Goal: Task Accomplishment & Management: Schedule a Webinar

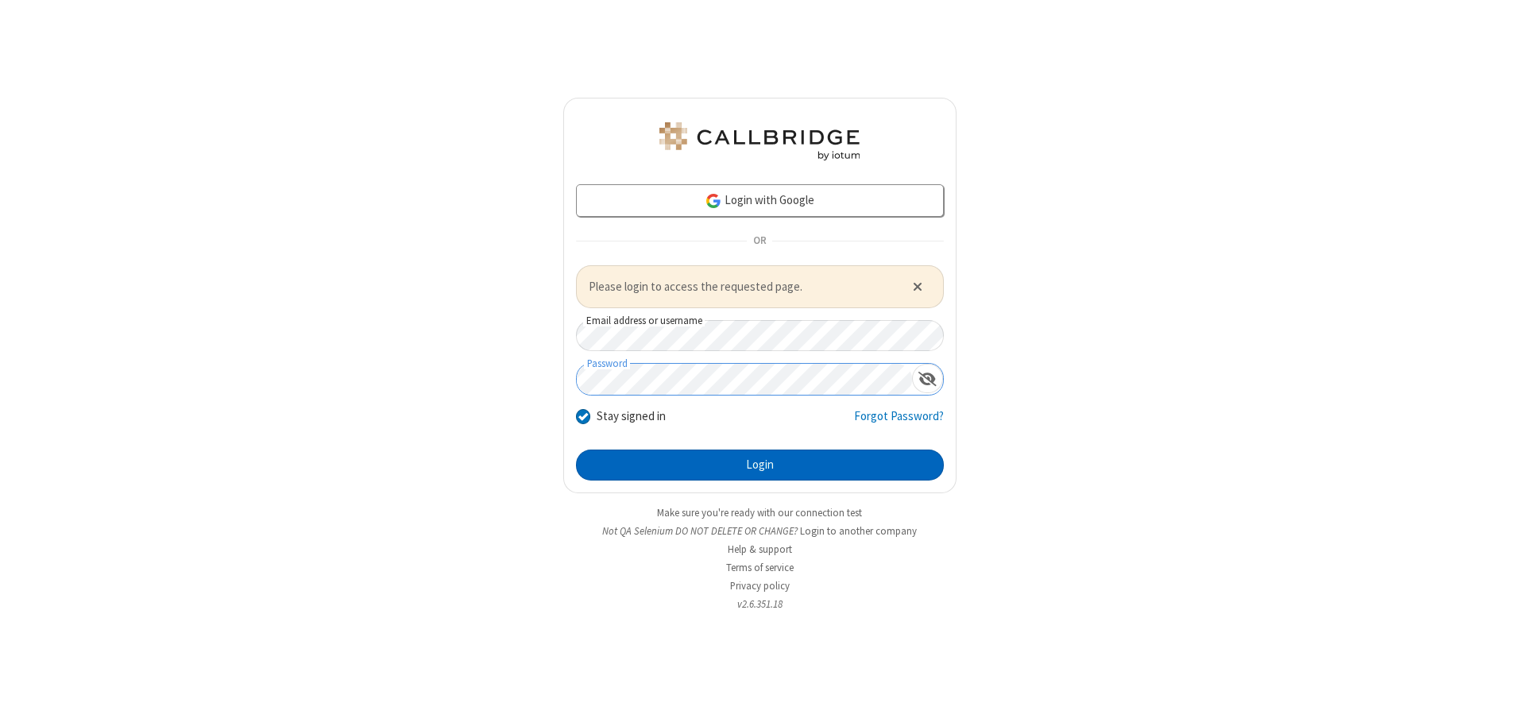
click at [760, 465] on button "Login" at bounding box center [760, 466] width 368 height 32
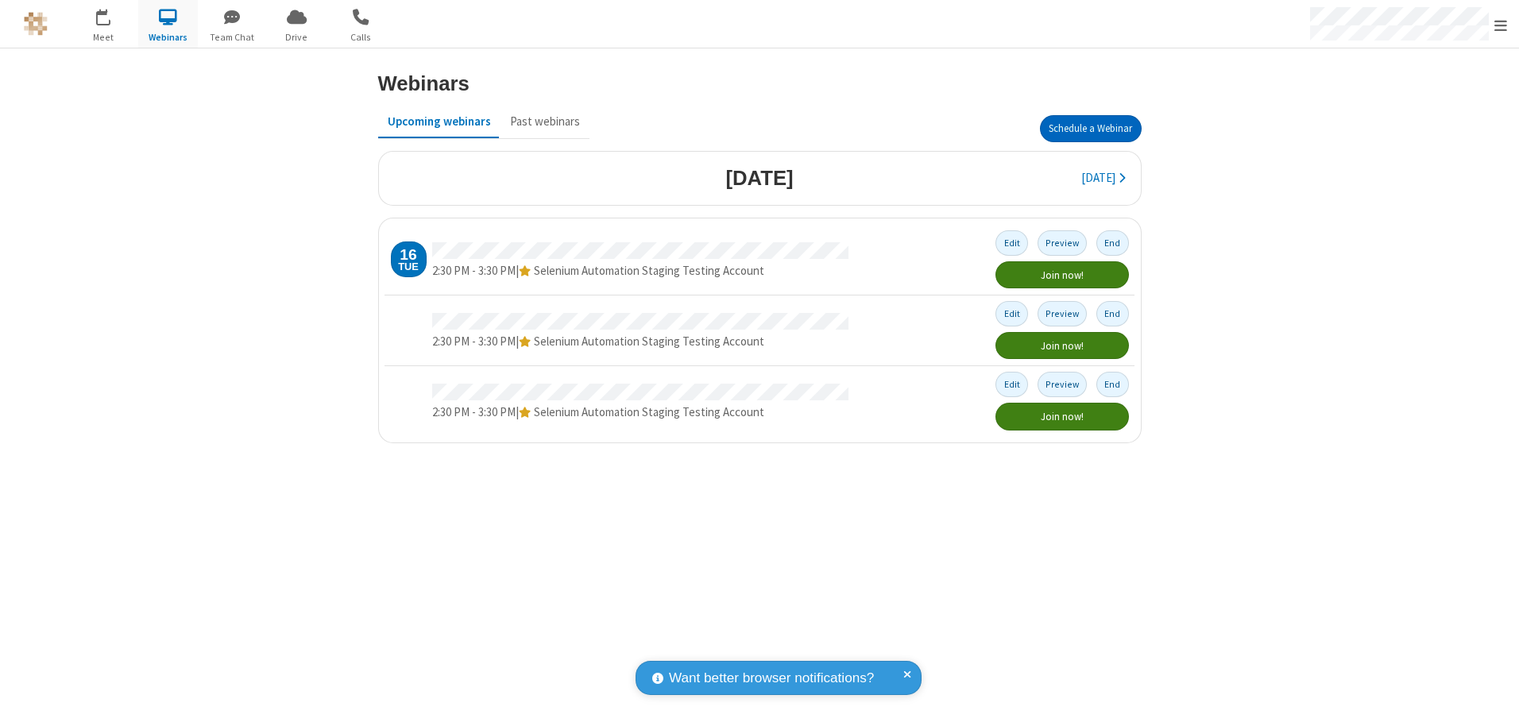
click at [1090, 129] on button "Schedule a Webinar" at bounding box center [1091, 128] width 102 height 27
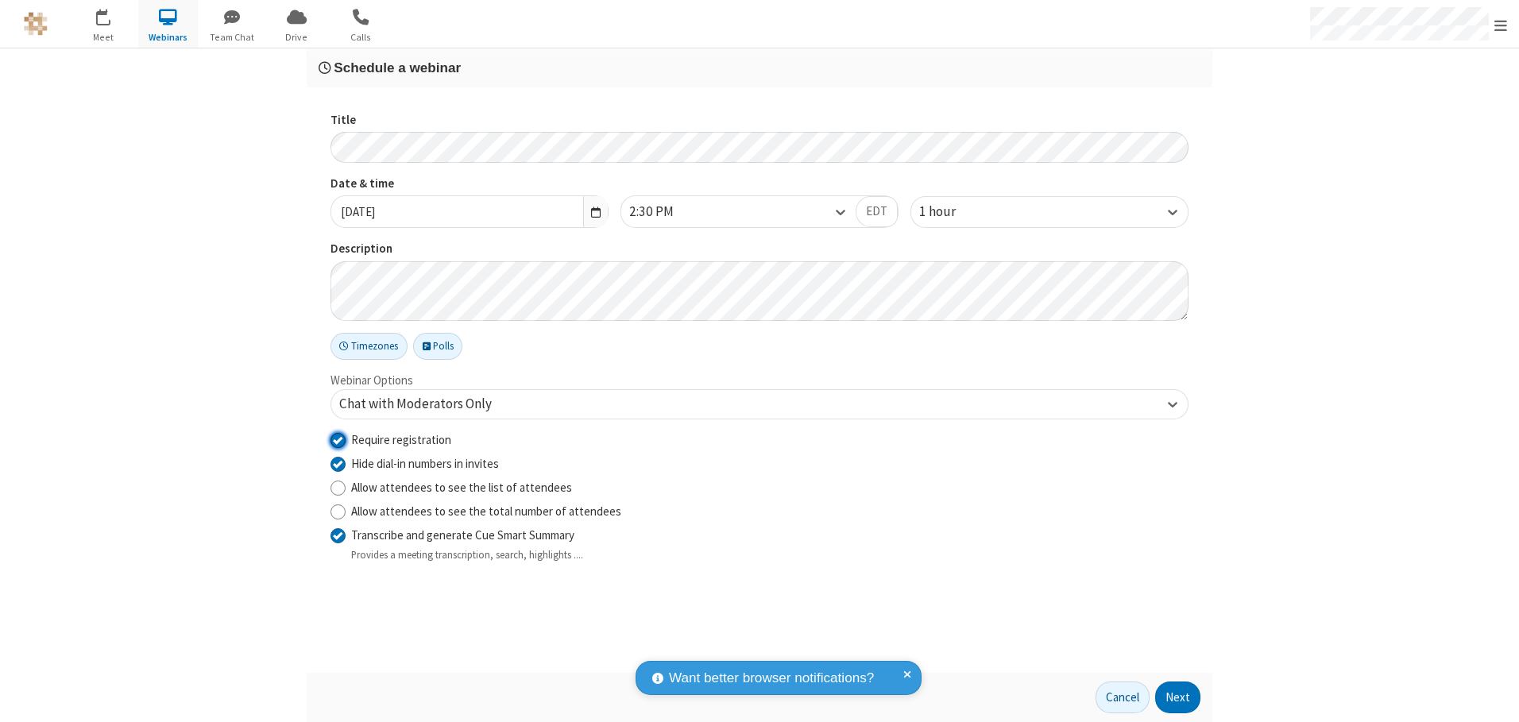
click at [338, 439] on input "Require registration" at bounding box center [338, 440] width 15 height 17
checkbox input "false"
click at [1179, 698] on button "Next" at bounding box center [1177, 698] width 45 height 32
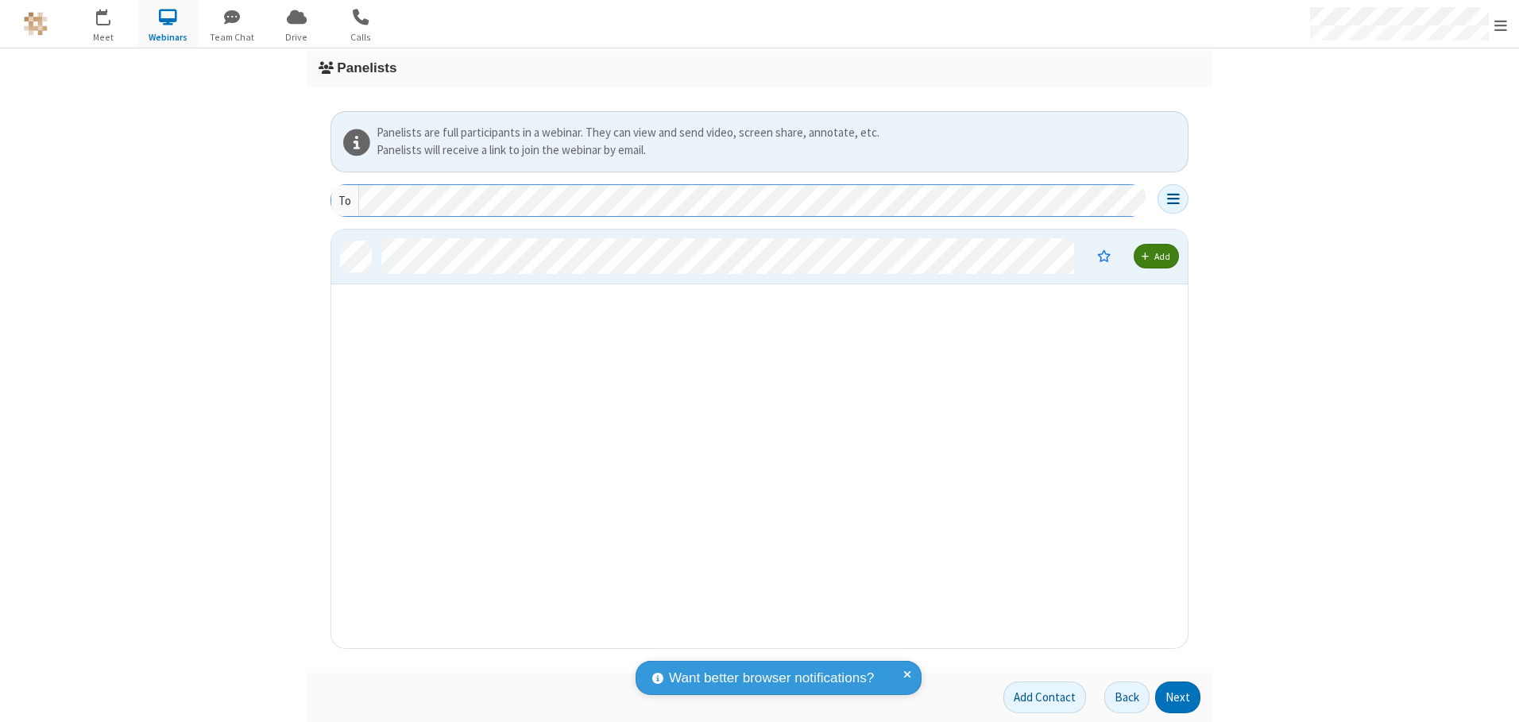
scroll to position [407, 845]
click at [1179, 698] on button "Next" at bounding box center [1177, 698] width 45 height 32
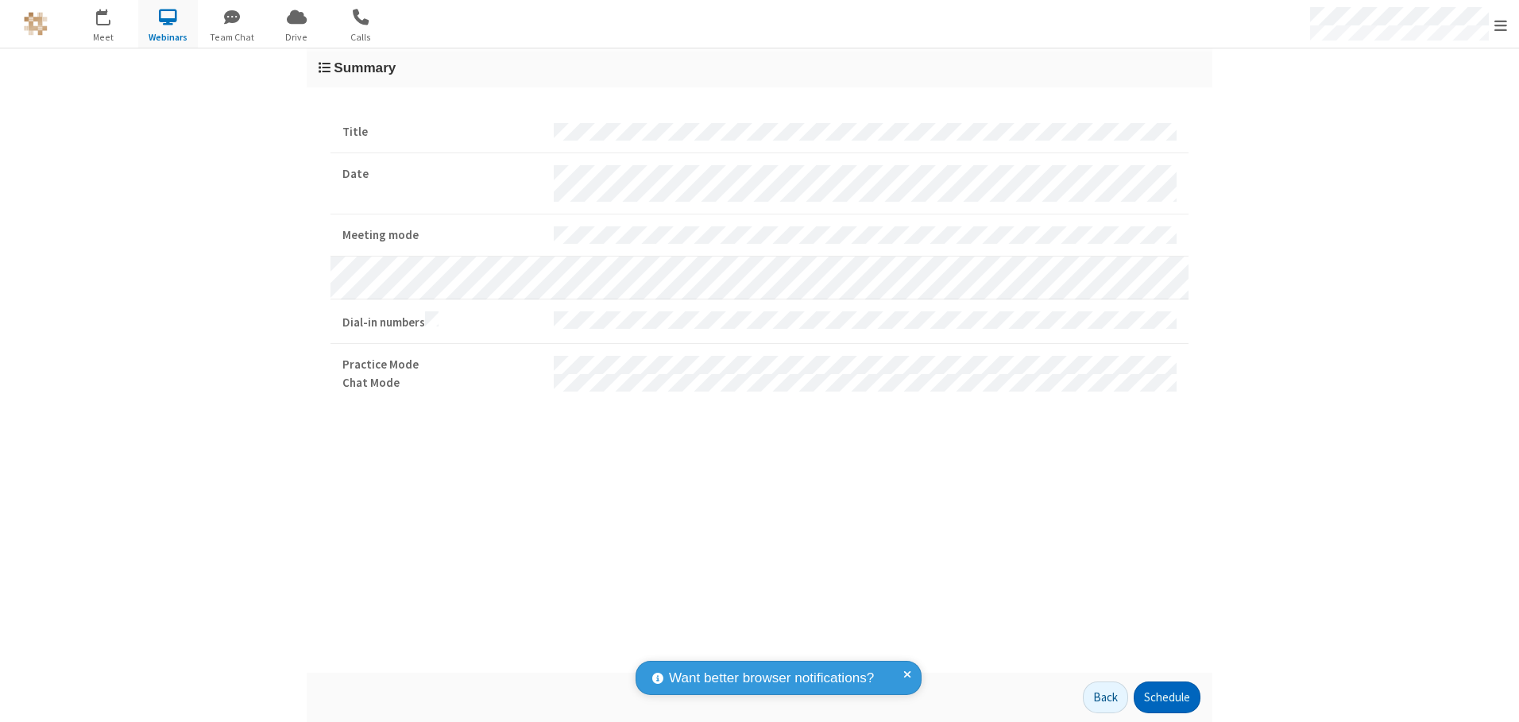
click at [1167, 698] on button "Schedule" at bounding box center [1167, 698] width 67 height 32
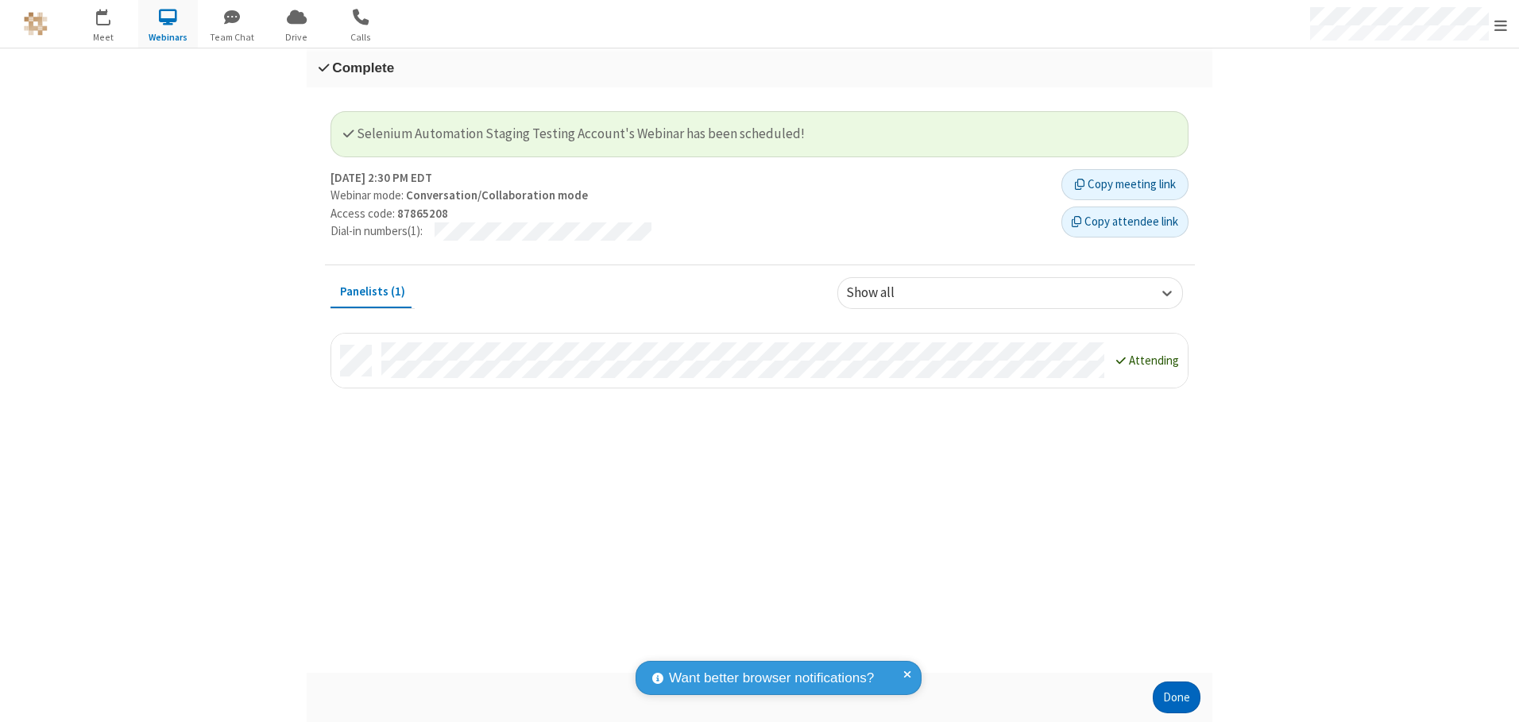
click at [1177, 698] on button "Done" at bounding box center [1177, 698] width 48 height 32
